Goal: Navigation & Orientation: Find specific page/section

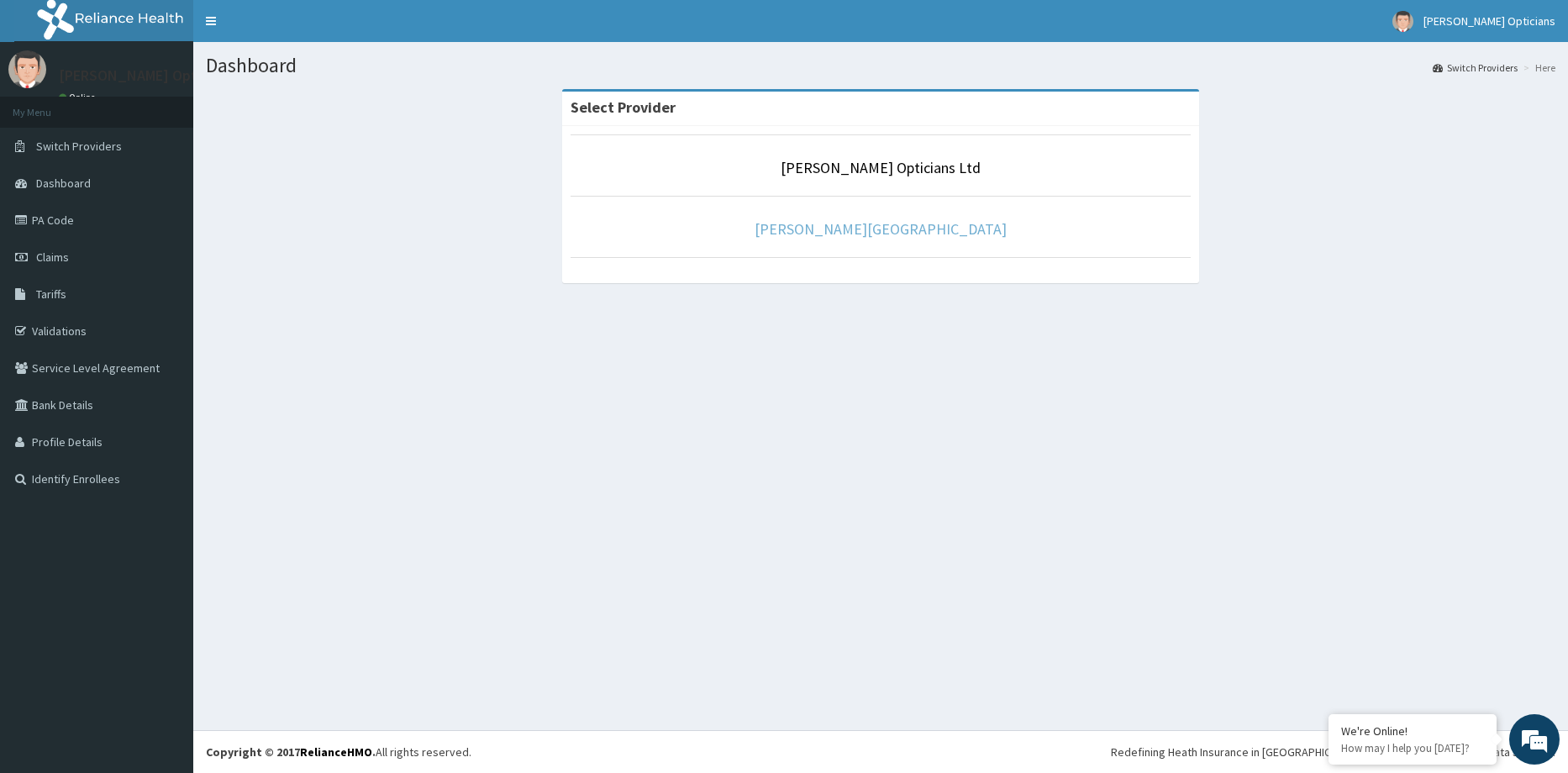
click at [936, 223] on link "[PERSON_NAME][GEOGRAPHIC_DATA]" at bounding box center [880, 229] width 252 height 20
